Goal: Transaction & Acquisition: Book appointment/travel/reservation

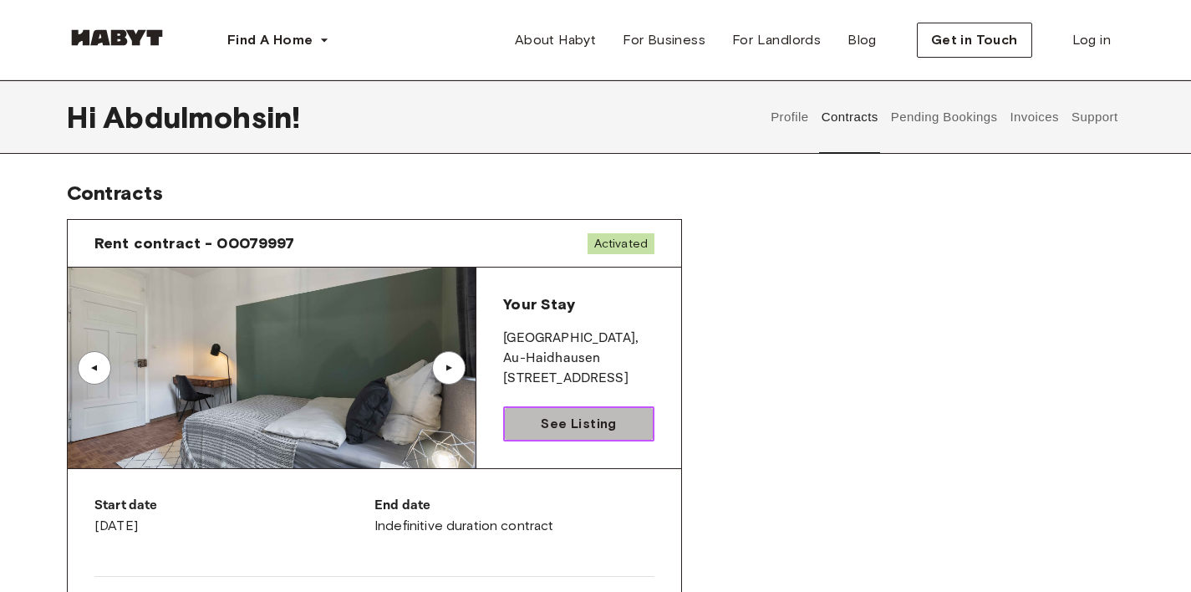
click at [535, 413] on link "See Listing" at bounding box center [578, 423] width 151 height 35
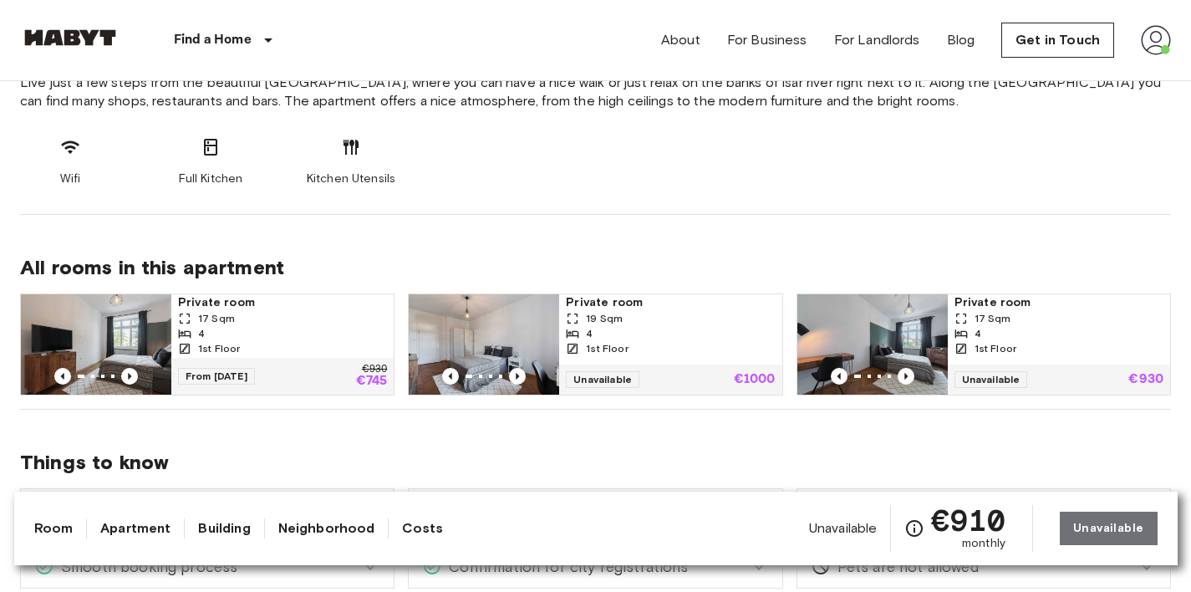
scroll to position [683, 0]
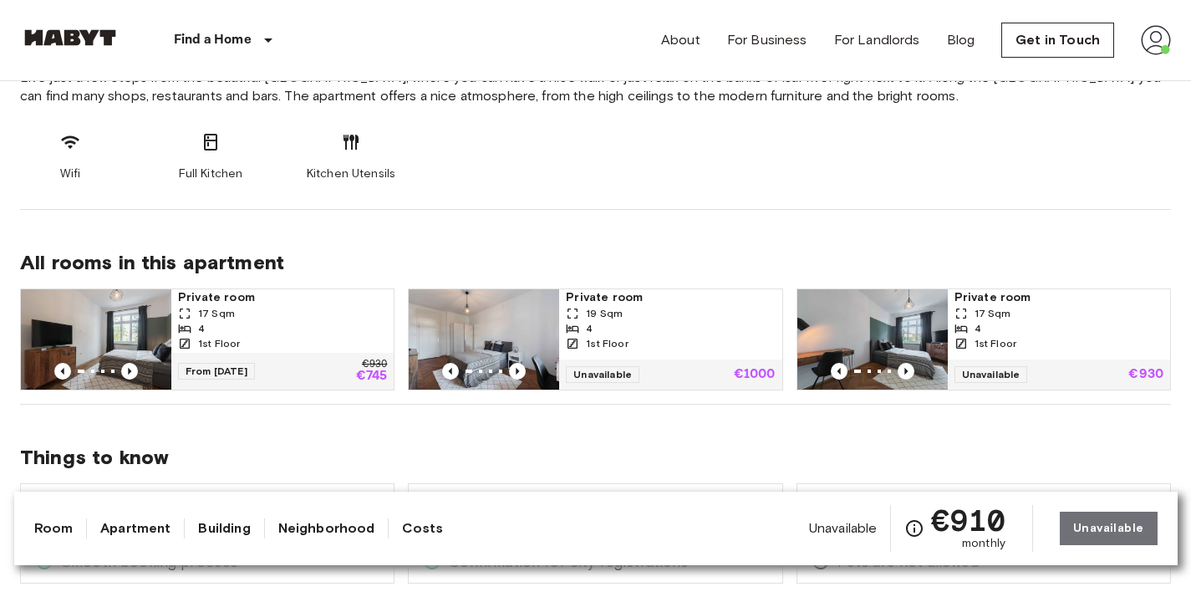
click at [328, 354] on div "From [DATE] €930 €745" at bounding box center [282, 371] width 222 height 37
